Goal: Task Accomplishment & Management: Use online tool/utility

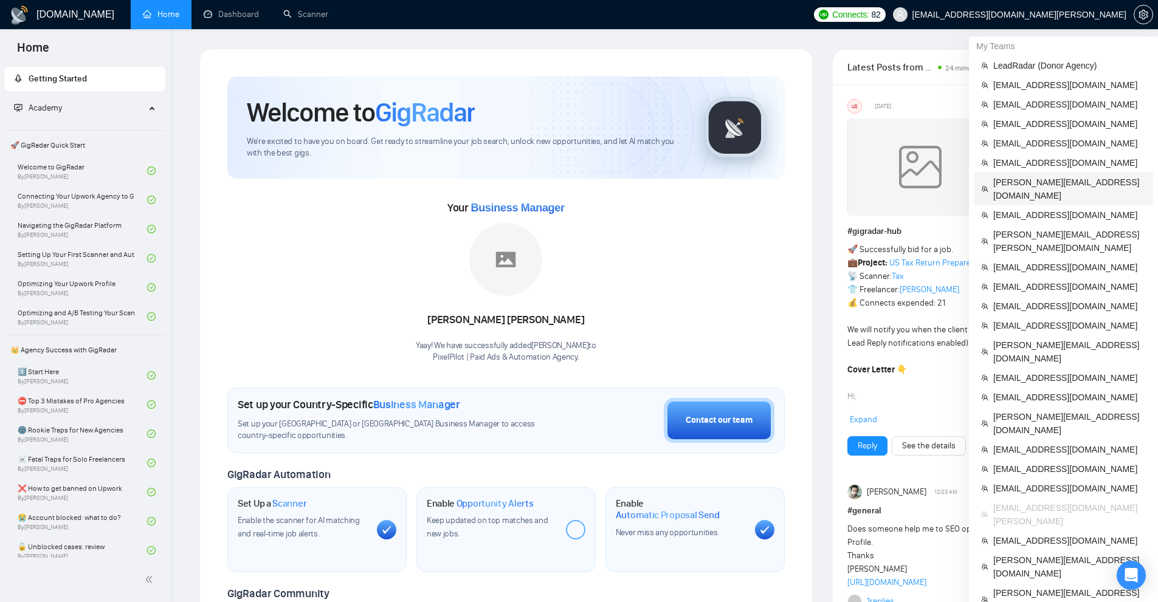
scroll to position [182, 0]
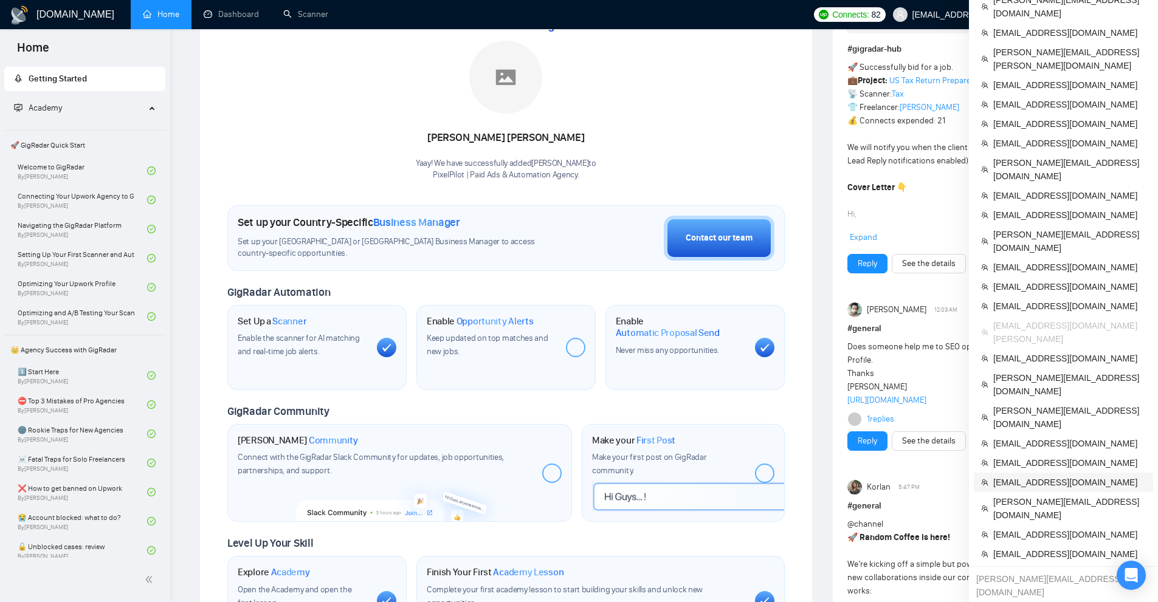
click at [1048, 476] on span "[EMAIL_ADDRESS][DOMAIN_NAME]" at bounding box center [1069, 482] width 153 height 13
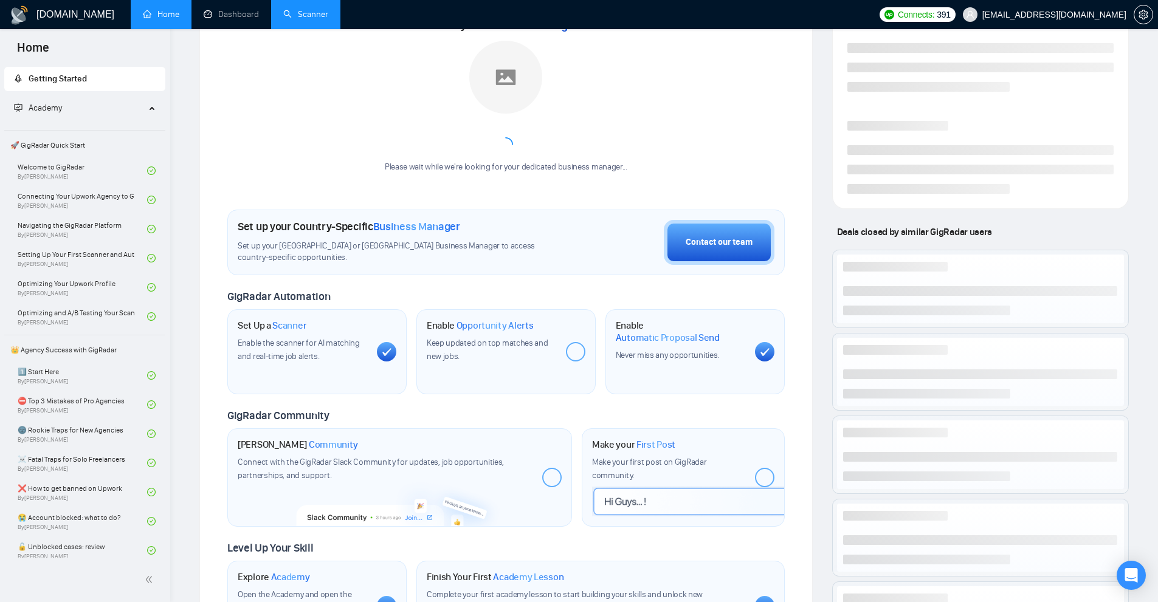
click at [283, 9] on link "Scanner" at bounding box center [305, 14] width 45 height 10
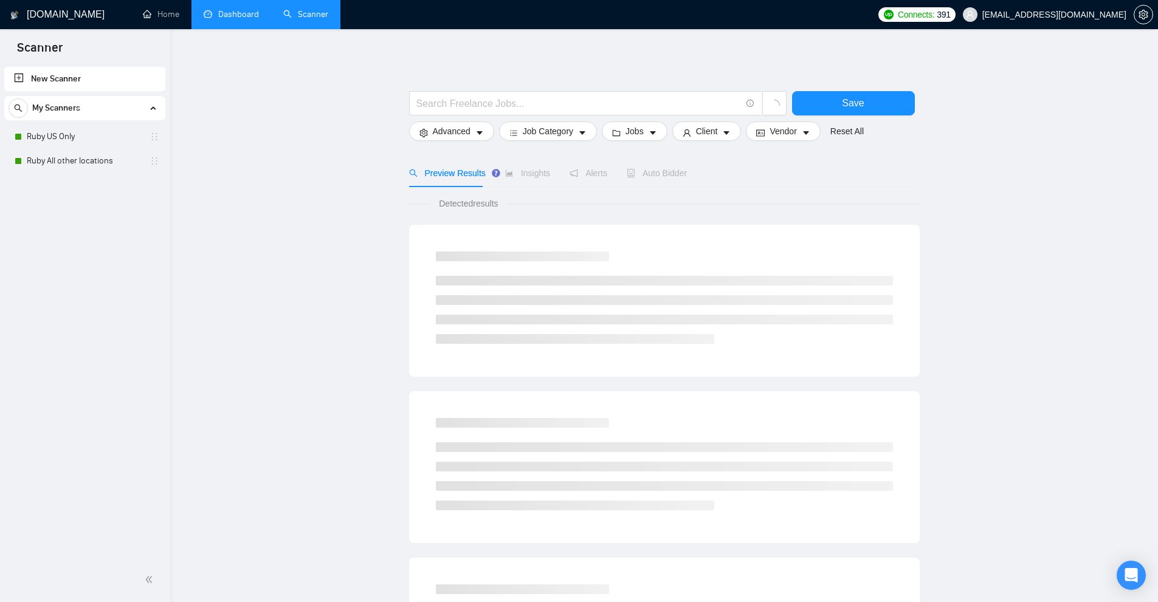
click at [247, 12] on link "Dashboard" at bounding box center [231, 14] width 55 height 10
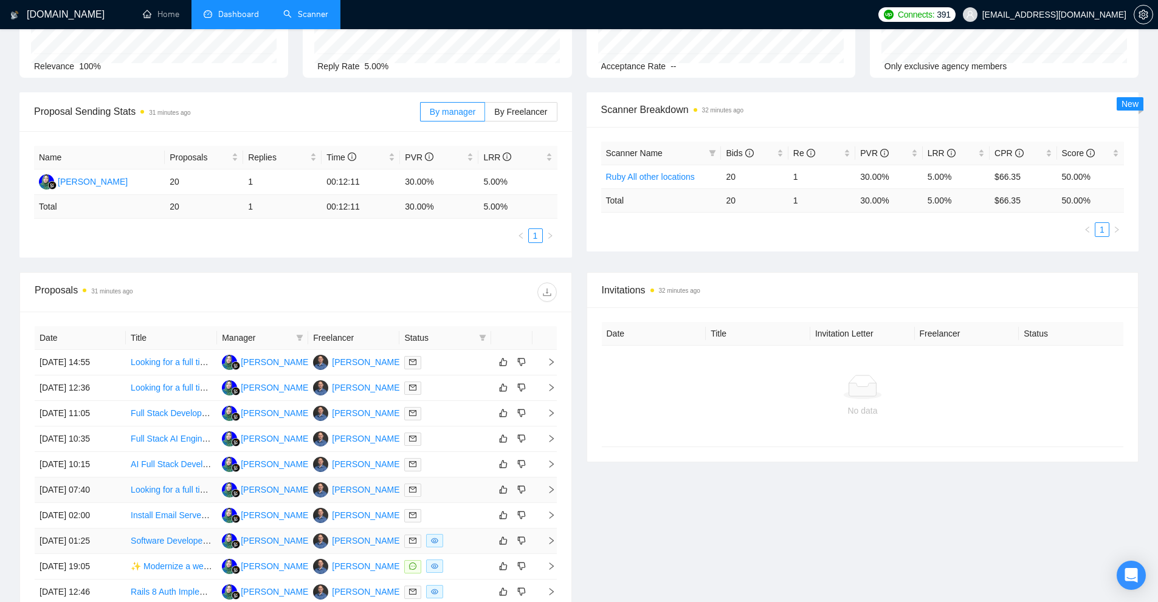
scroll to position [243, 0]
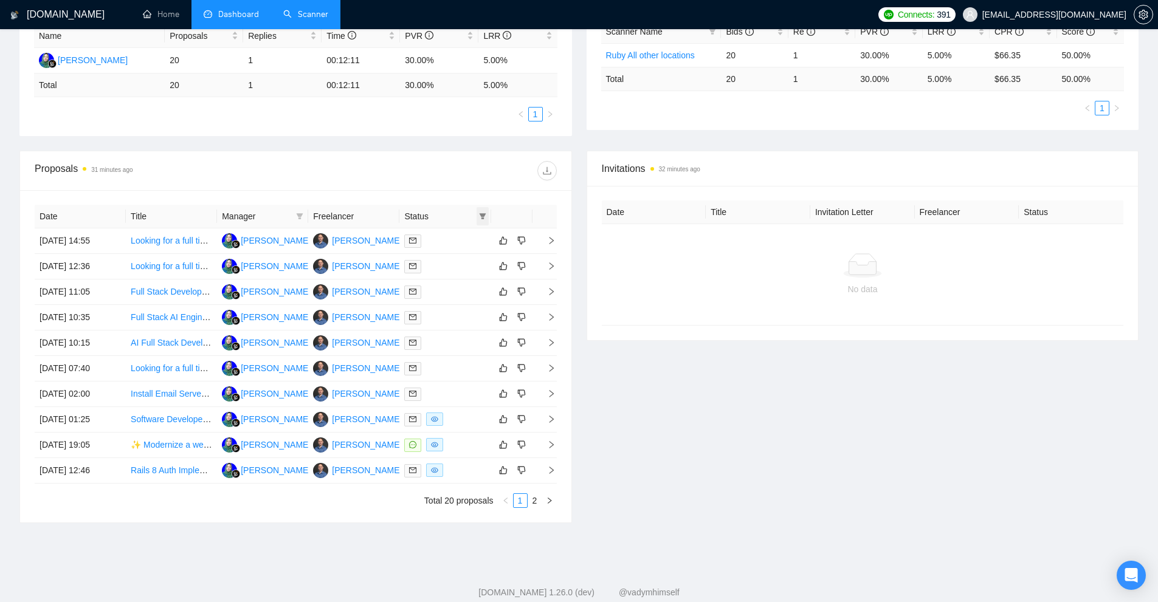
click at [479, 216] on icon "filter" at bounding box center [482, 216] width 7 height 7
click at [461, 239] on span "Chat" at bounding box center [451, 239] width 58 height 13
checkbox input "true"
click at [472, 281] on span "OK" at bounding box center [472, 282] width 12 height 13
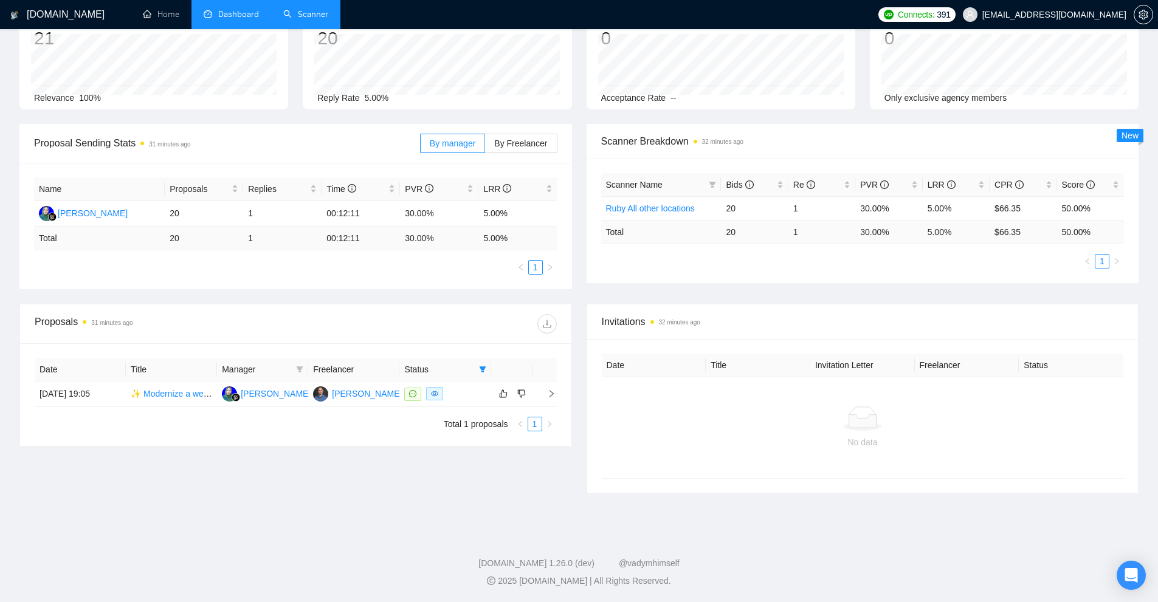
scroll to position [90, 0]
click at [485, 397] on div at bounding box center [444, 394] width 81 height 14
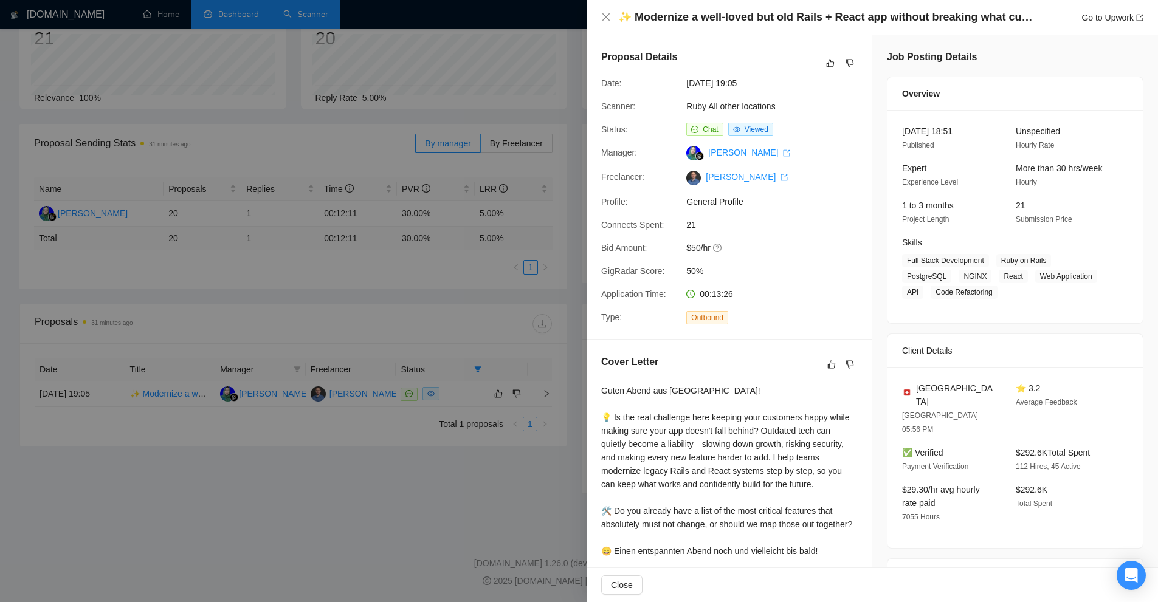
click at [751, 371] on div "Cover Letter" at bounding box center [729, 364] width 256 height 19
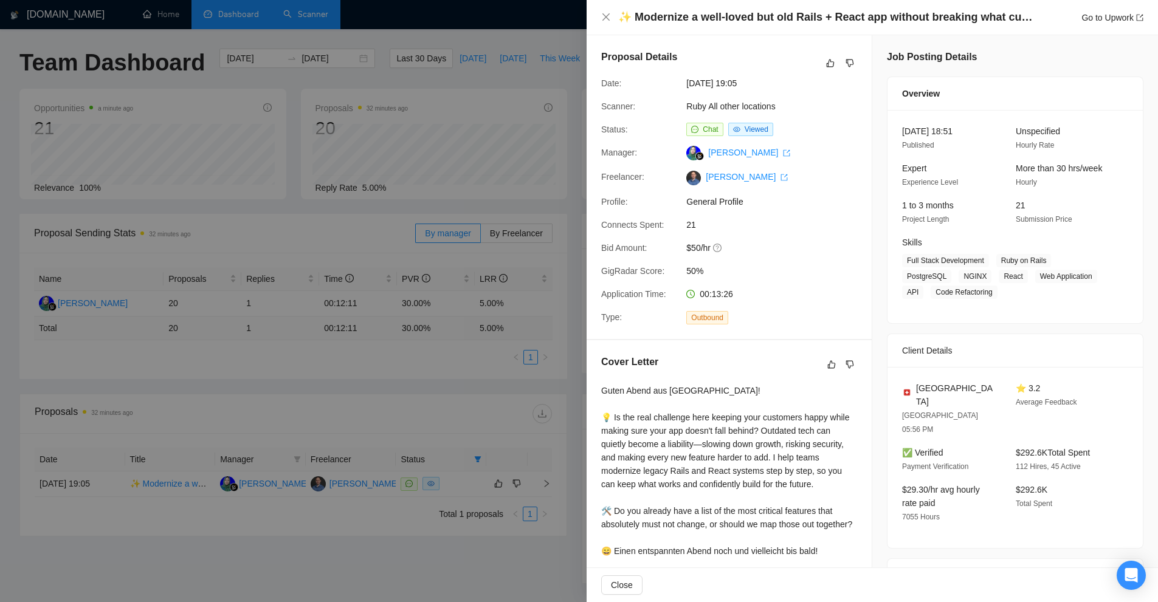
click at [389, 217] on div at bounding box center [579, 301] width 1158 height 602
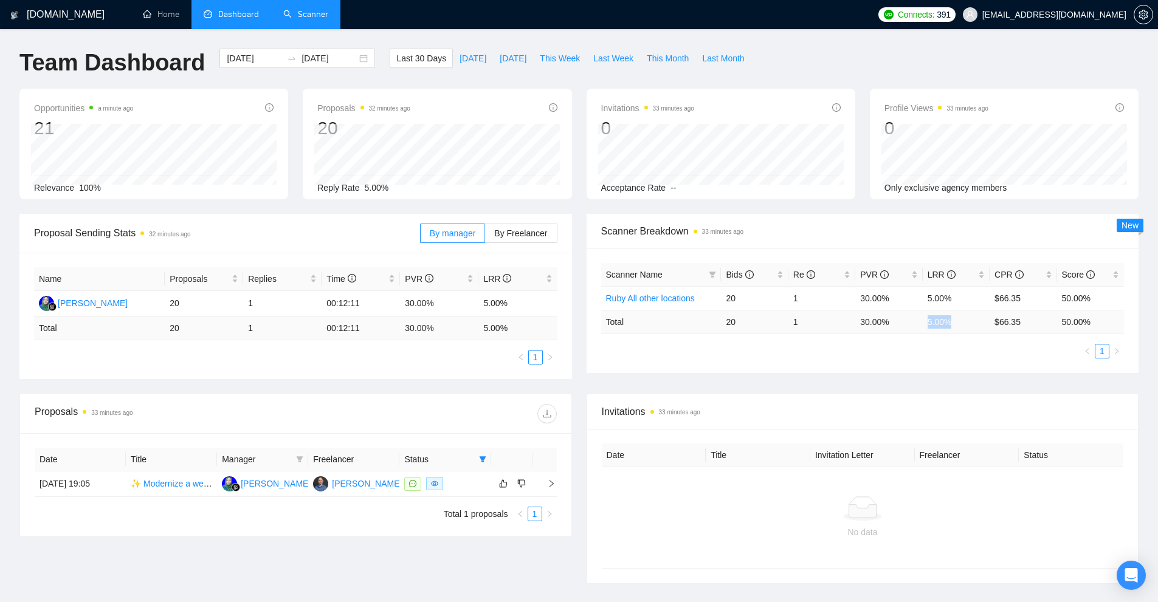
drag, startPoint x: 928, startPoint y: 323, endPoint x: 948, endPoint y: 322, distance: 20.1
click at [948, 322] on td "5.00 %" at bounding box center [955, 322] width 67 height 24
copy td "5.00 %"
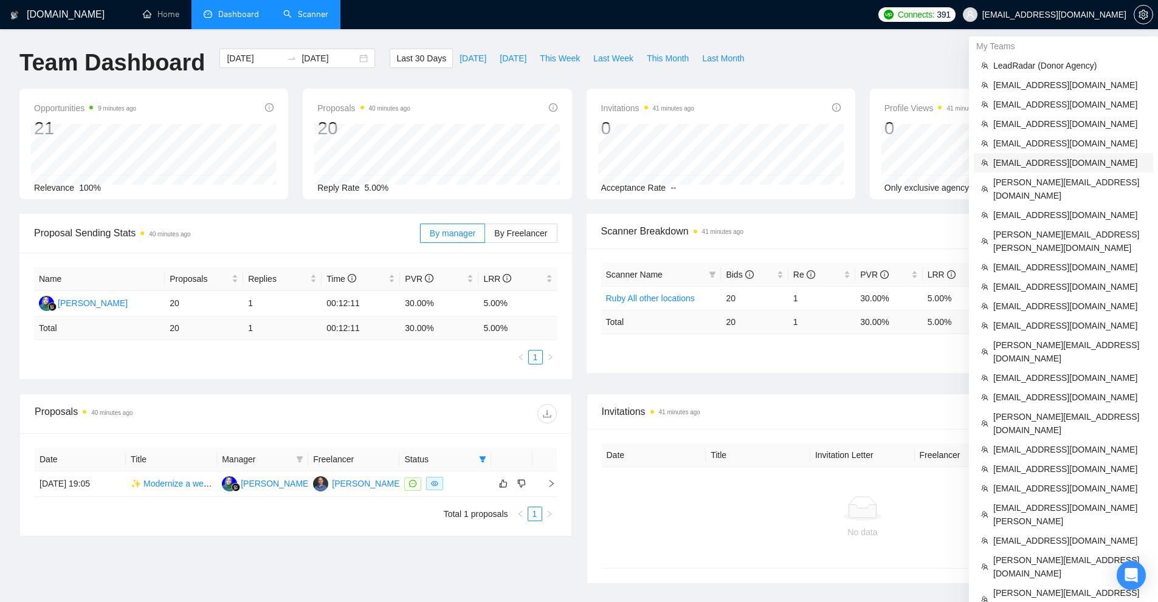
scroll to position [90, 0]
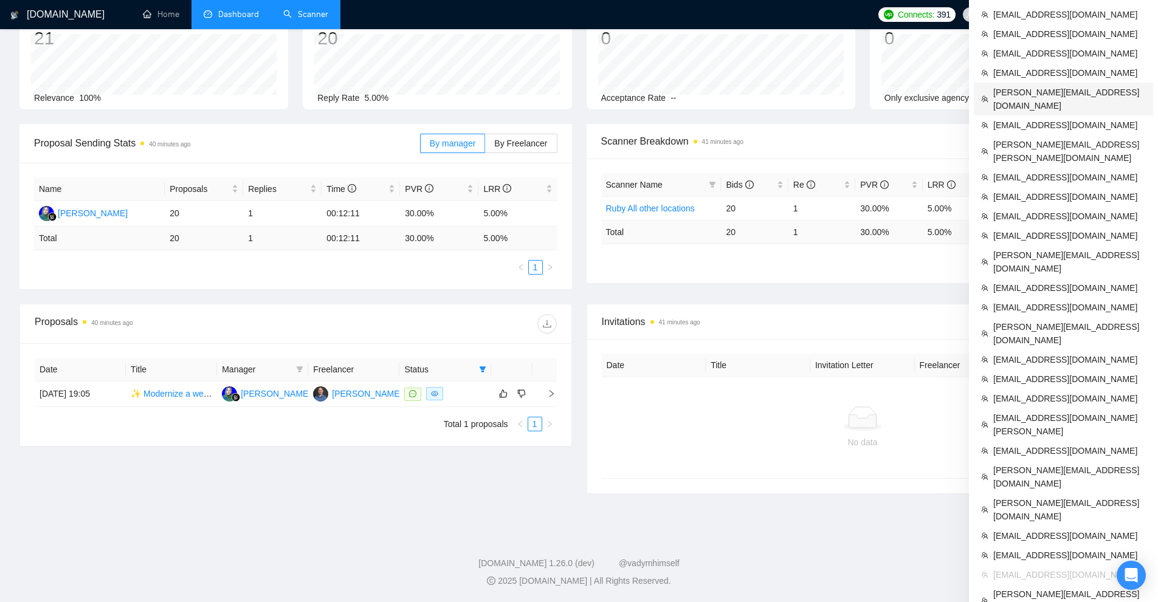
click at [1052, 92] on span "[PERSON_NAME][EMAIL_ADDRESS][DOMAIN_NAME]" at bounding box center [1069, 99] width 153 height 27
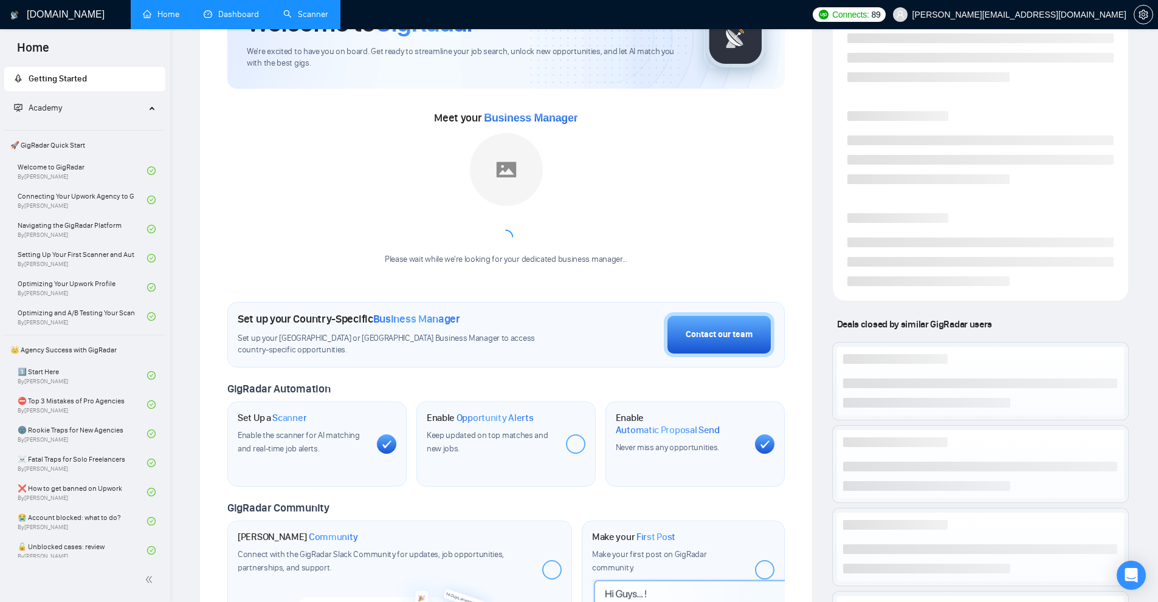
click at [259, 16] on link "Dashboard" at bounding box center [231, 14] width 55 height 10
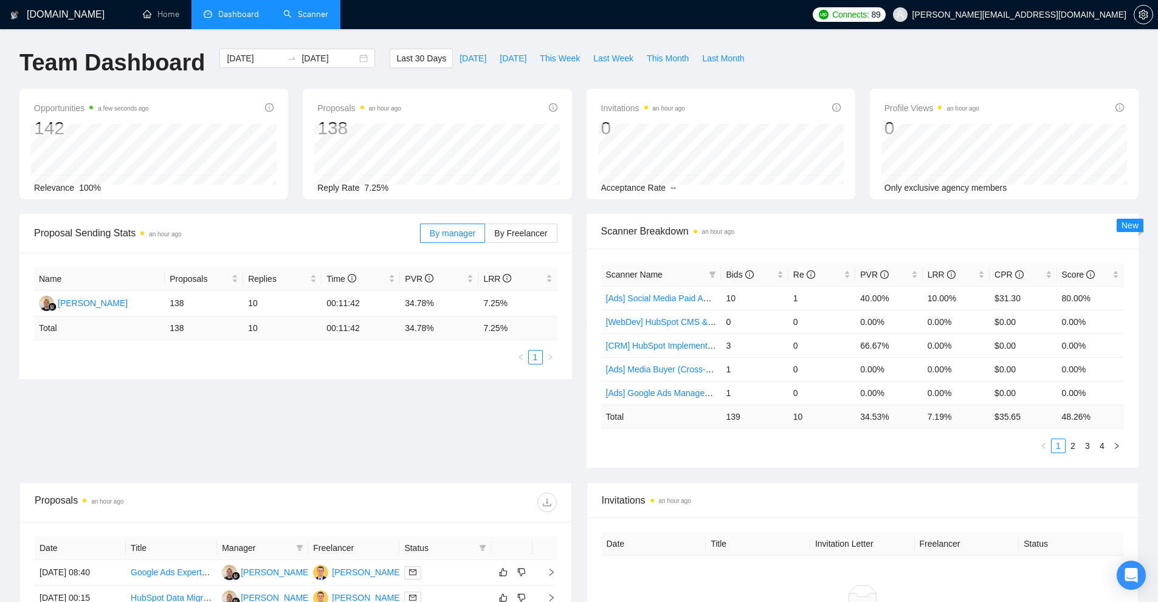
scroll to position [361, 0]
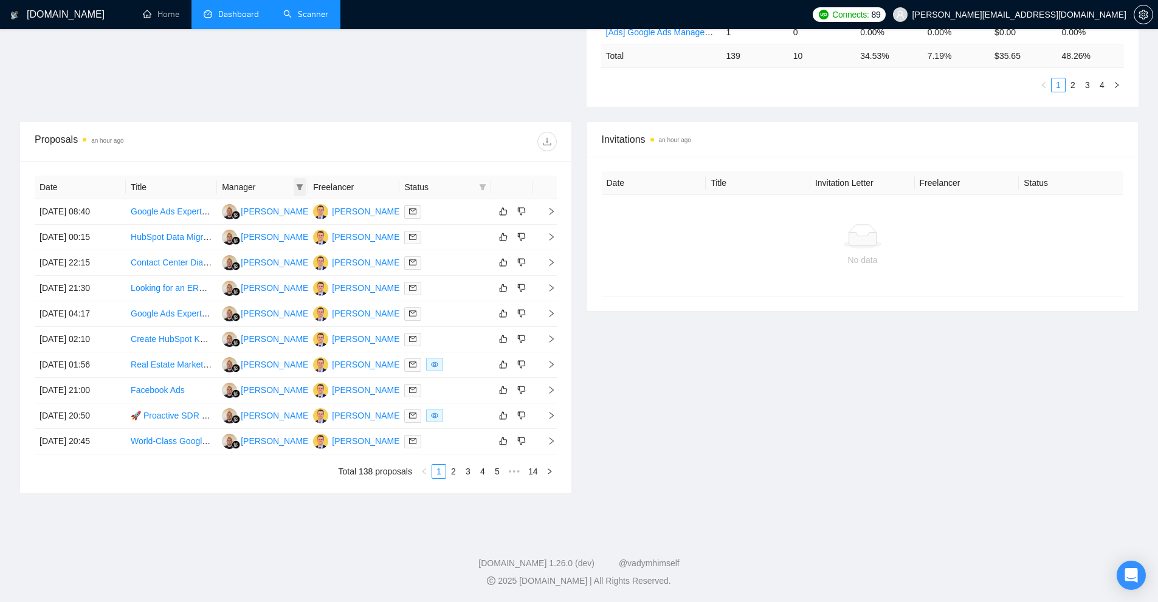
click at [298, 185] on icon "filter" at bounding box center [300, 187] width 7 height 6
click at [268, 207] on span "[PERSON_NAME]" at bounding box center [284, 210] width 70 height 10
checkbox input "true"
click at [304, 238] on span "OK" at bounding box center [310, 234] width 12 height 13
click at [483, 188] on icon "filter" at bounding box center [482, 186] width 7 height 7
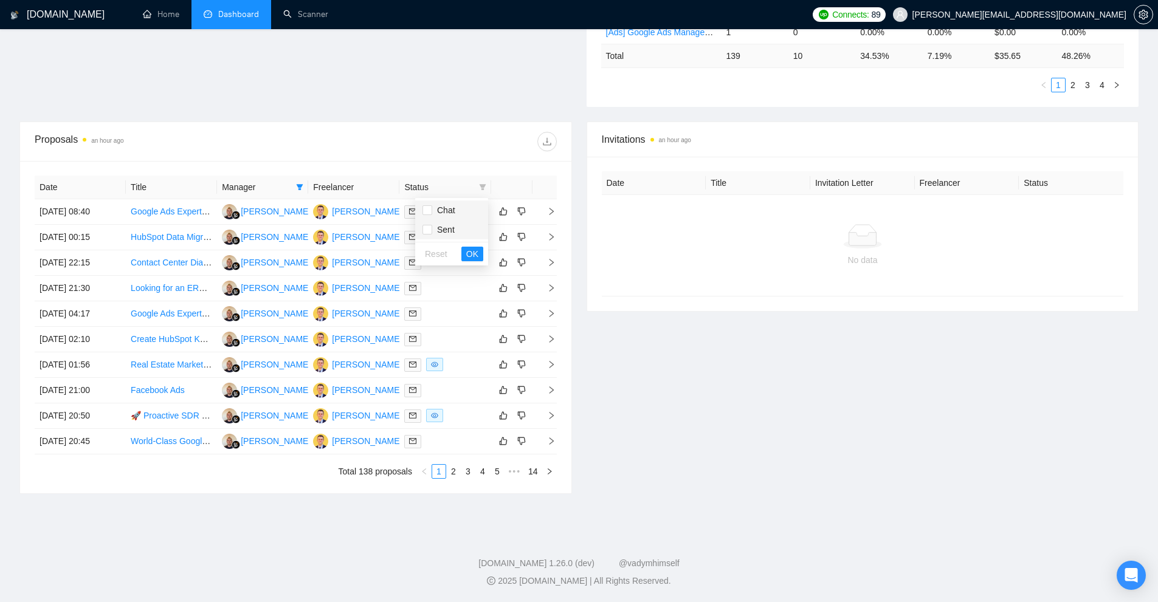
click at [458, 213] on span "Chat" at bounding box center [451, 210] width 58 height 13
checkbox input "true"
click at [472, 245] on div "Reset OK" at bounding box center [451, 254] width 73 height 24
click at [472, 249] on span "OK" at bounding box center [472, 253] width 12 height 13
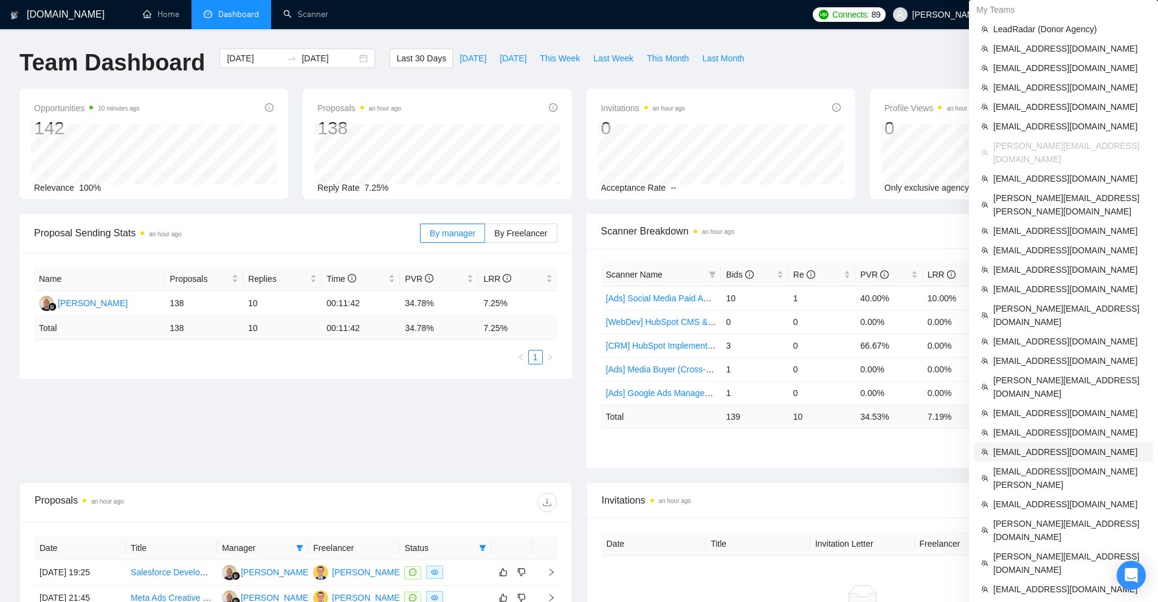
click at [1054, 445] on span "[EMAIL_ADDRESS][DOMAIN_NAME]" at bounding box center [1069, 451] width 153 height 13
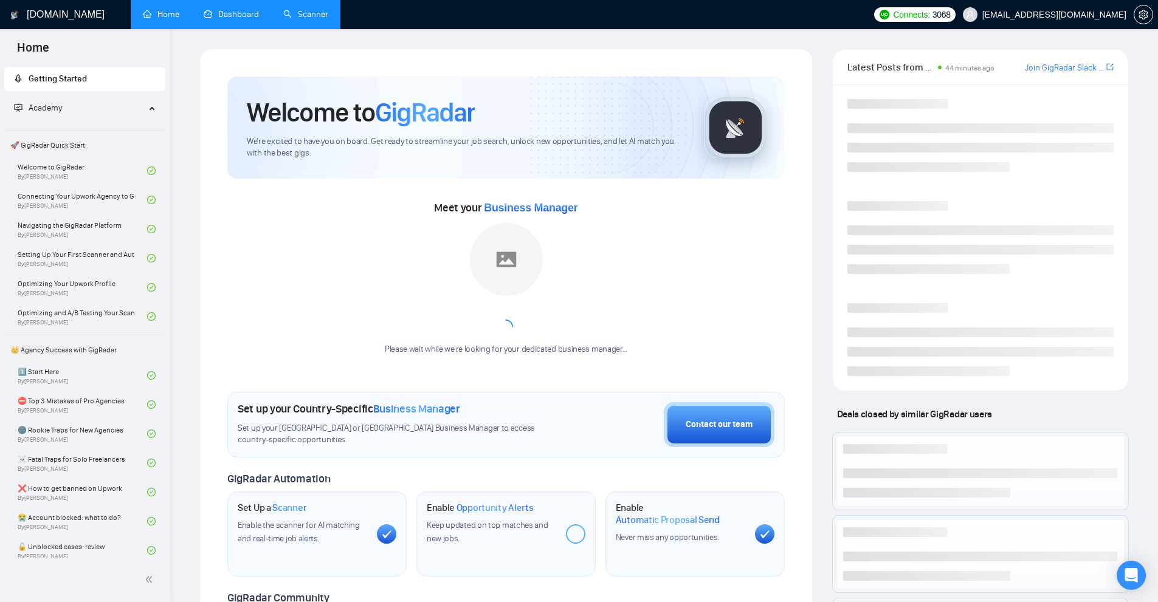
click at [303, 16] on link "Scanner" at bounding box center [305, 14] width 45 height 10
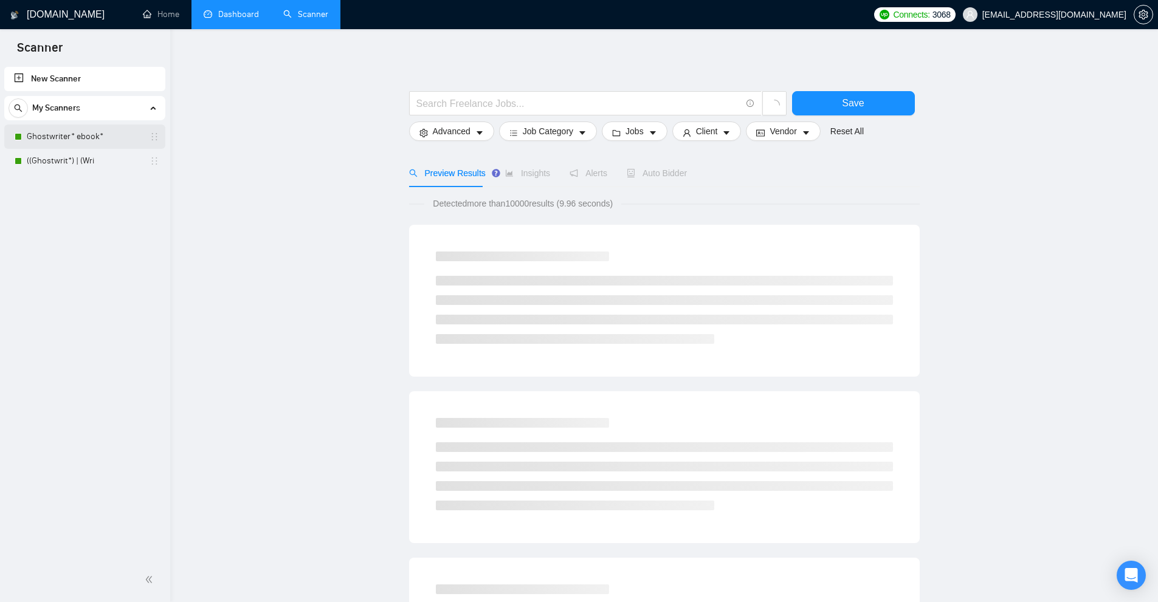
click at [63, 131] on link "Ghostwriter* ebook*" at bounding box center [84, 137] width 115 height 24
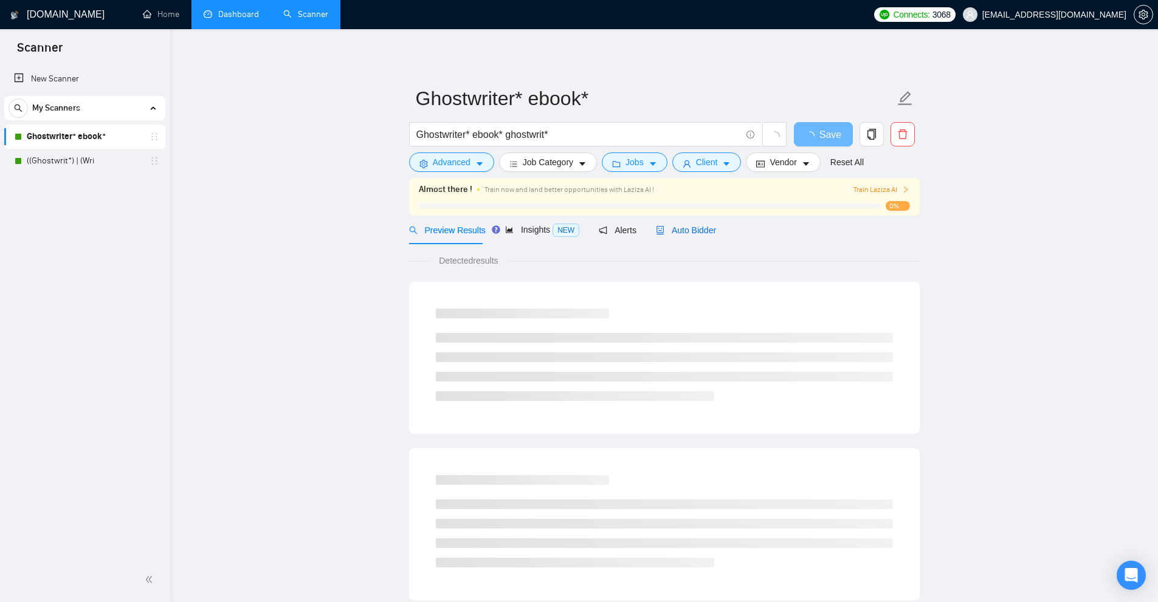
click at [688, 228] on span "Auto Bidder" at bounding box center [686, 230] width 60 height 10
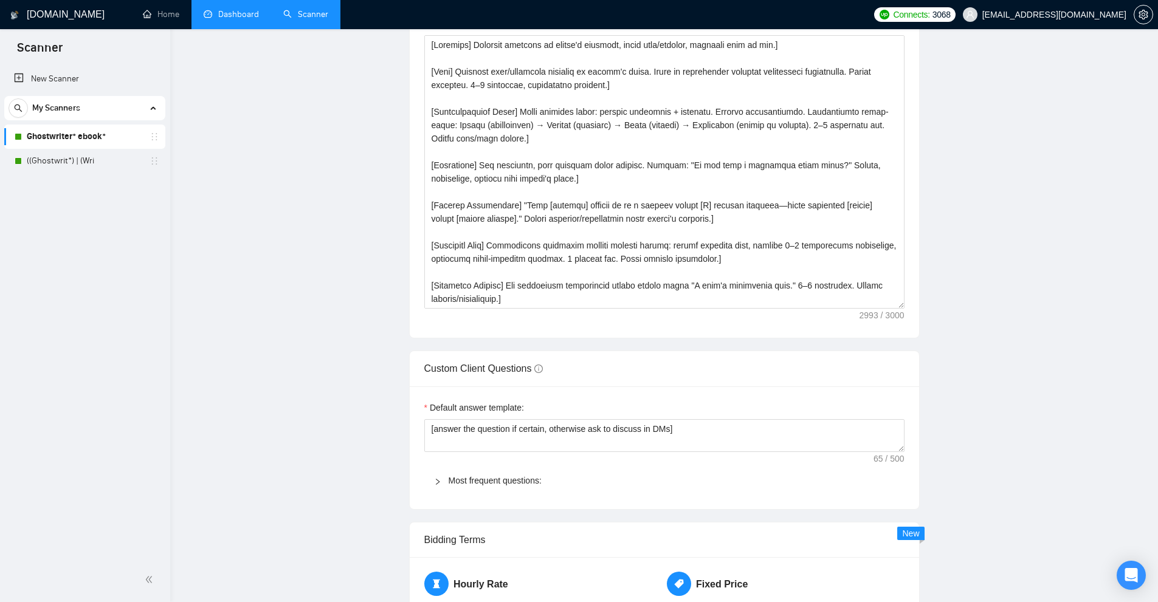
checkbox input "true"
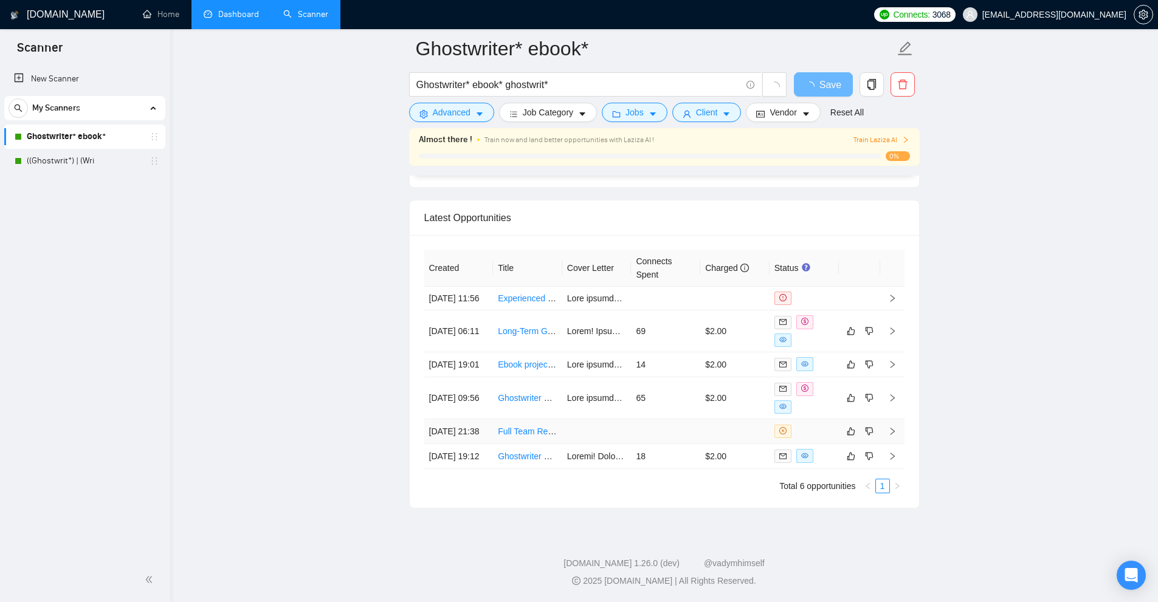
scroll to position [3064, 0]
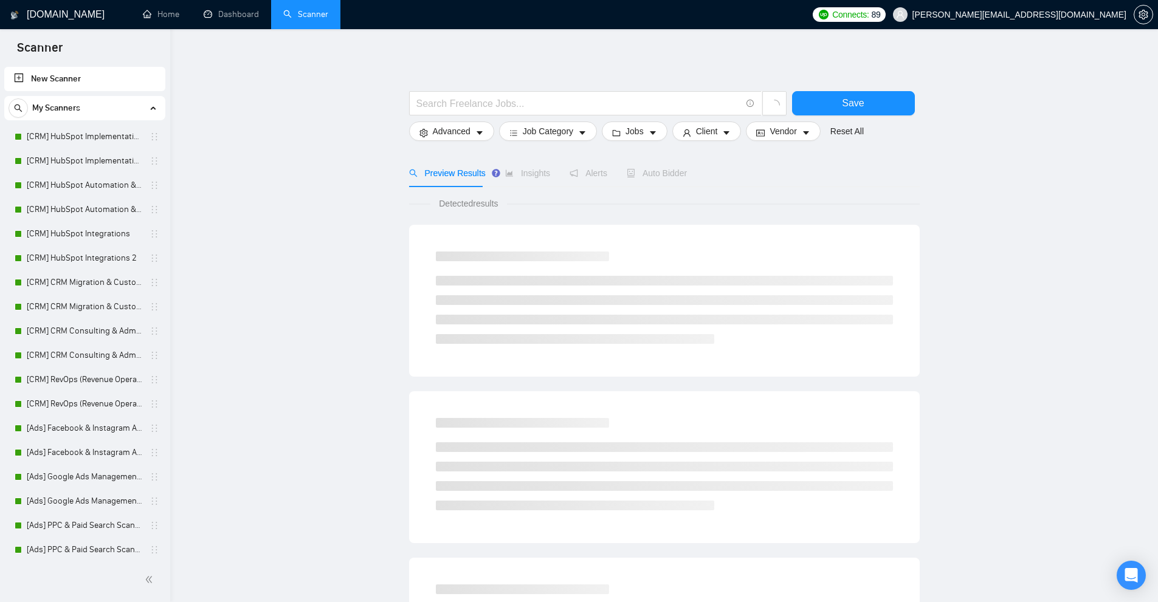
scroll to position [122, 0]
